Goal: Check status

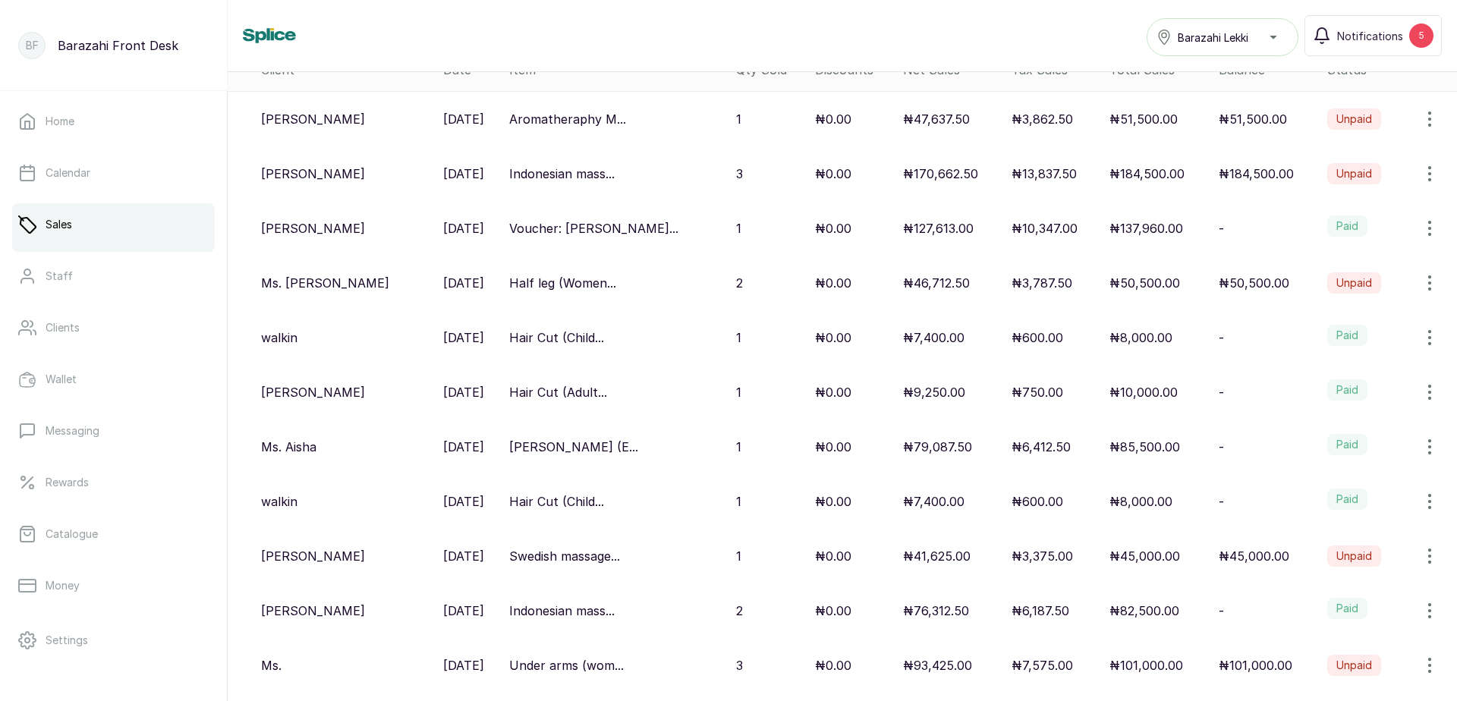
scroll to position [202, 0]
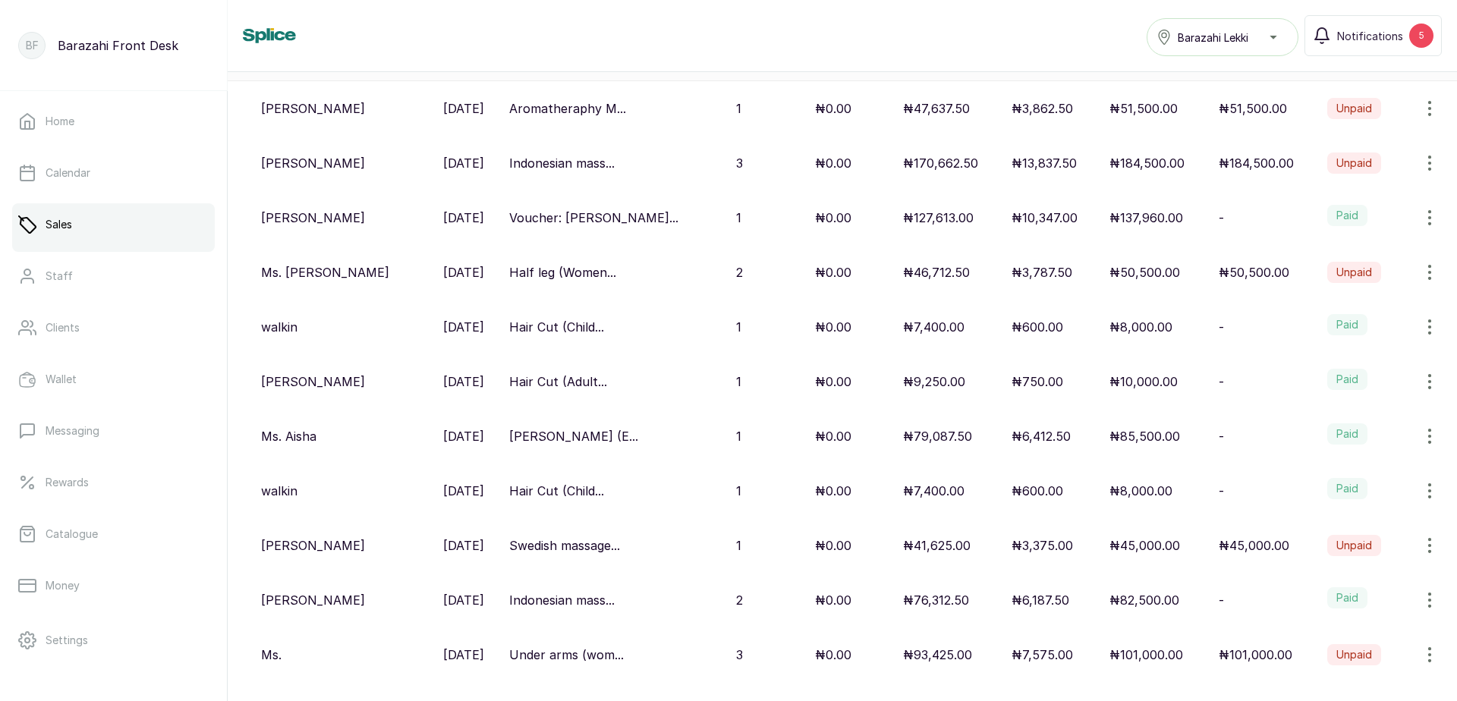
click at [557, 216] on p "Voucher: [PERSON_NAME]..." at bounding box center [593, 218] width 169 height 18
click at [1023, 225] on p "₦10,347.00" at bounding box center [1045, 218] width 66 height 18
click at [1013, 215] on p "₦10,347.00" at bounding box center [1045, 218] width 66 height 18
click at [272, 225] on p "[PERSON_NAME]" at bounding box center [313, 218] width 104 height 18
click at [1421, 222] on icon "button" at bounding box center [1430, 218] width 18 height 18
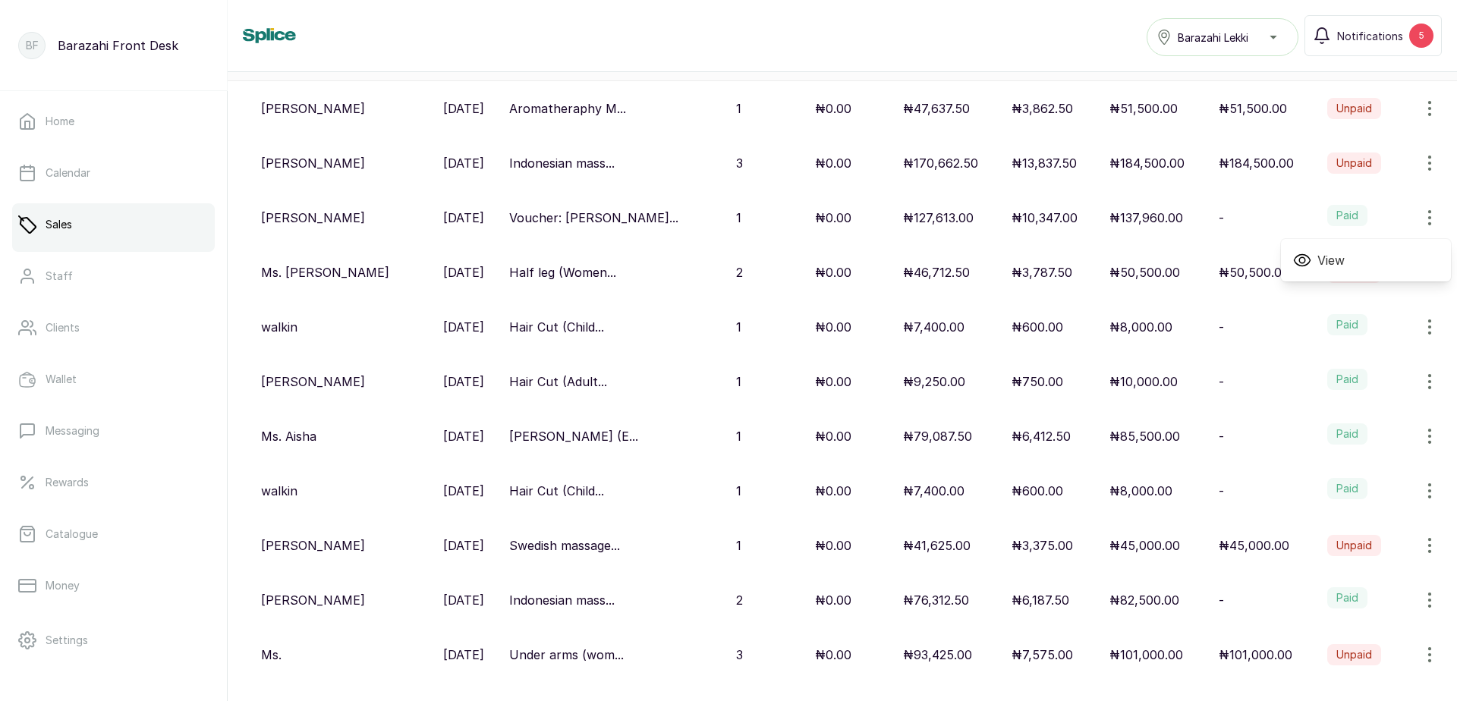
click at [1362, 248] on div "View" at bounding box center [1366, 260] width 170 height 42
click at [1358, 261] on span "View" at bounding box center [1366, 260] width 146 height 18
click at [1429, 222] on icon "button" at bounding box center [1430, 218] width 2 height 14
click at [1335, 264] on span "View" at bounding box center [1366, 260] width 146 height 18
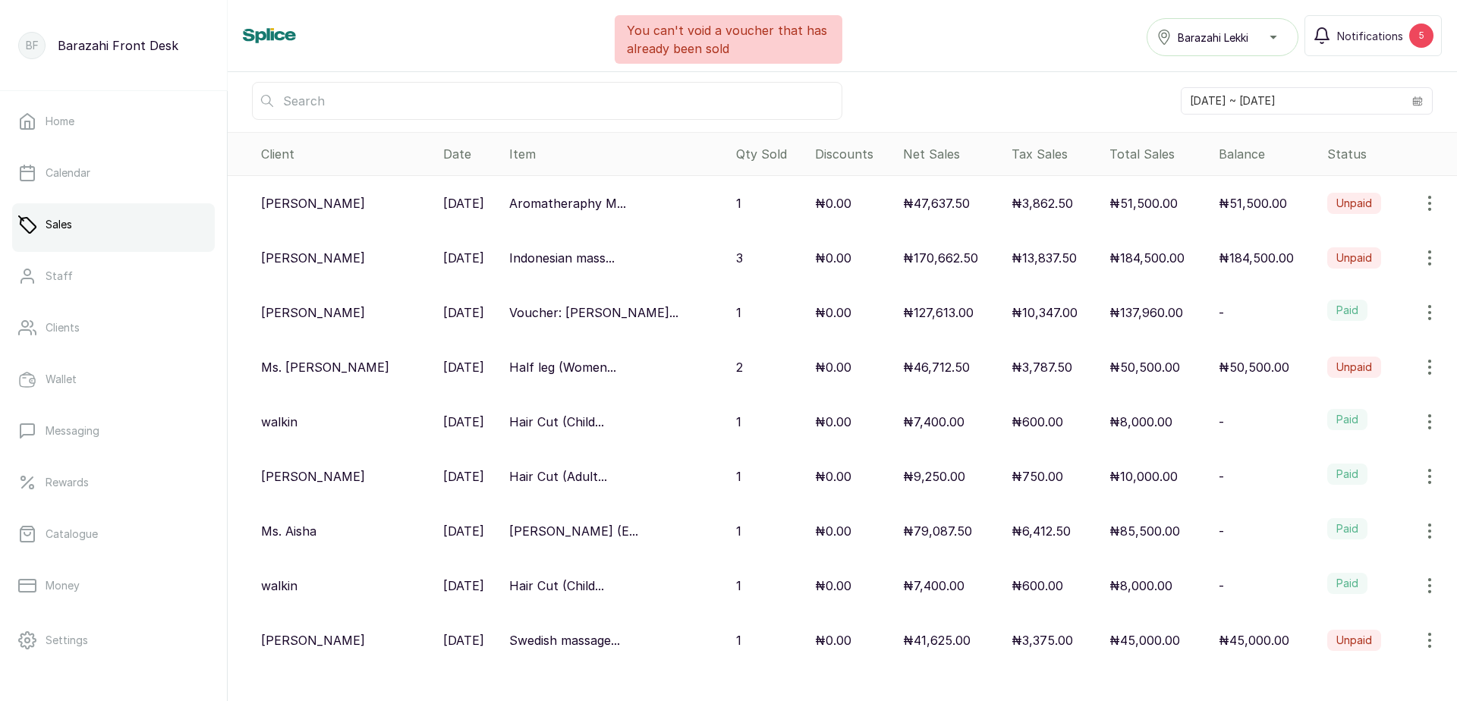
scroll to position [0, 0]
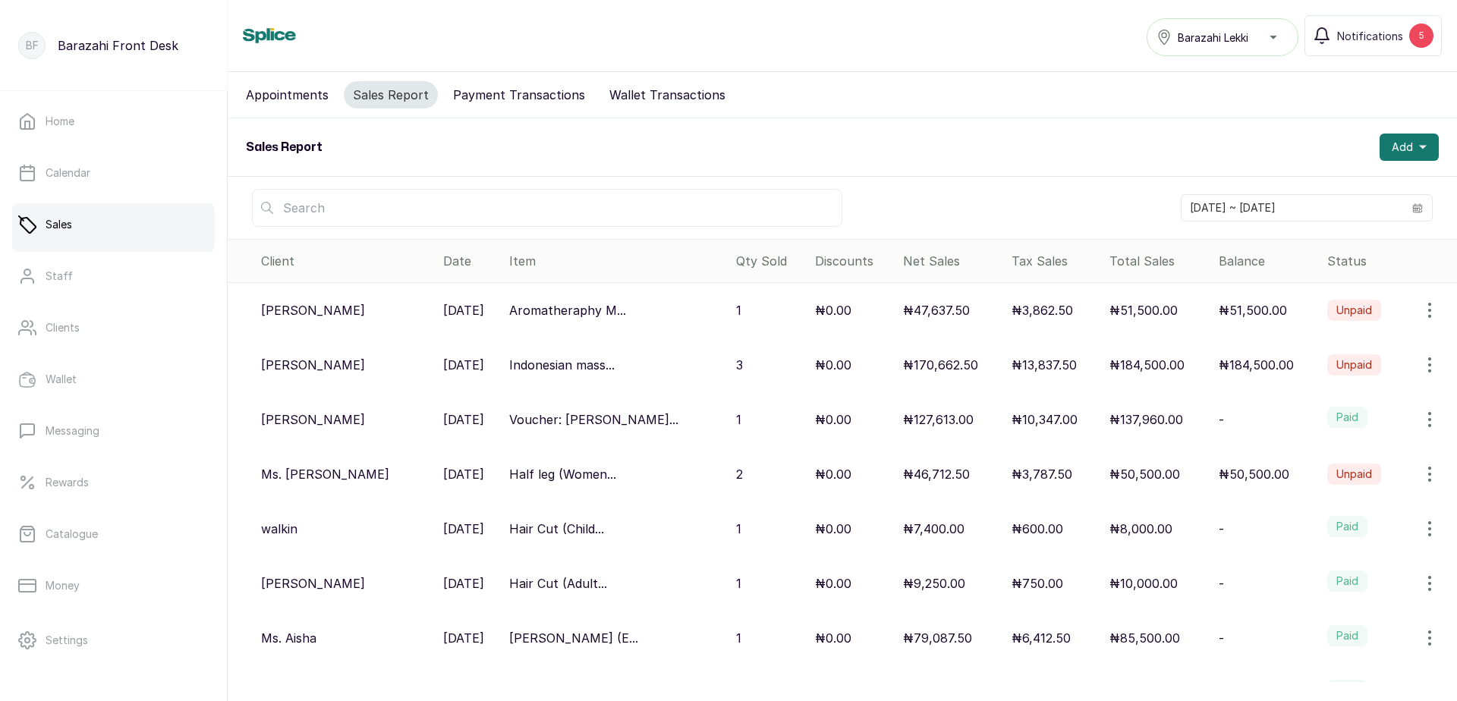
click at [467, 96] on button "Payment Transactions" at bounding box center [519, 94] width 150 height 27
